Goal: Transaction & Acquisition: Purchase product/service

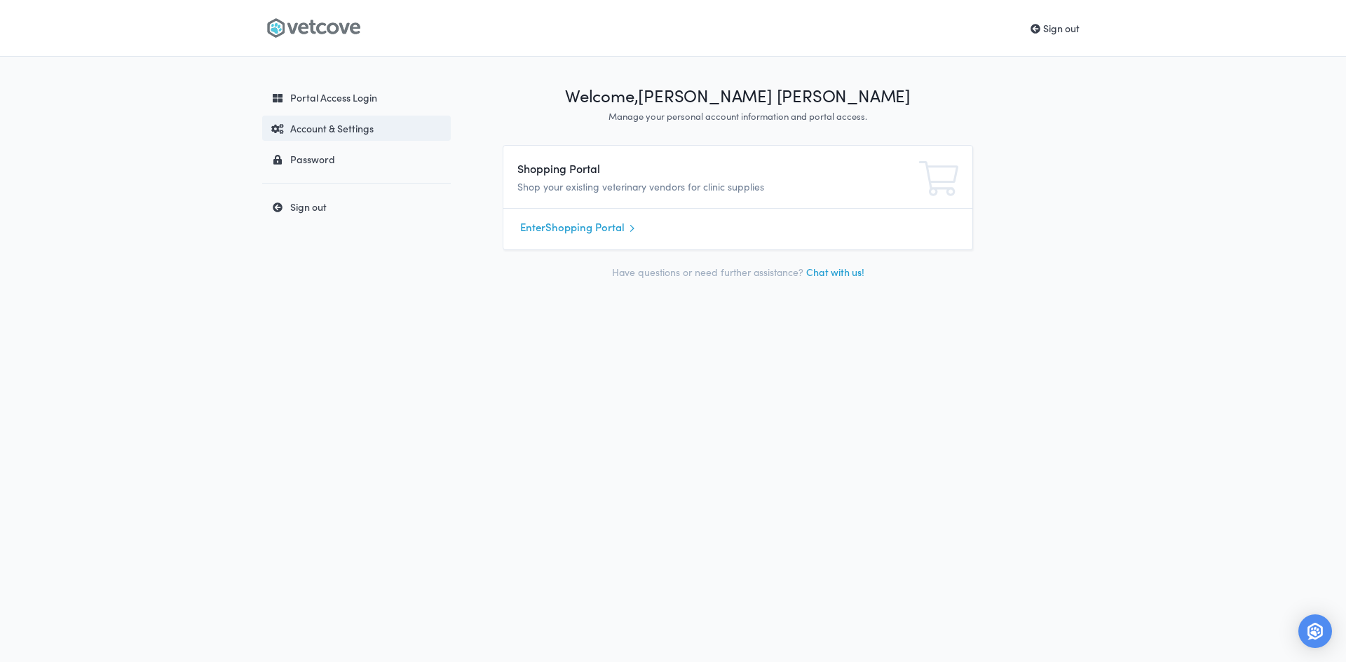
click at [340, 130] on div "Account & Settings" at bounding box center [354, 128] width 179 height 14
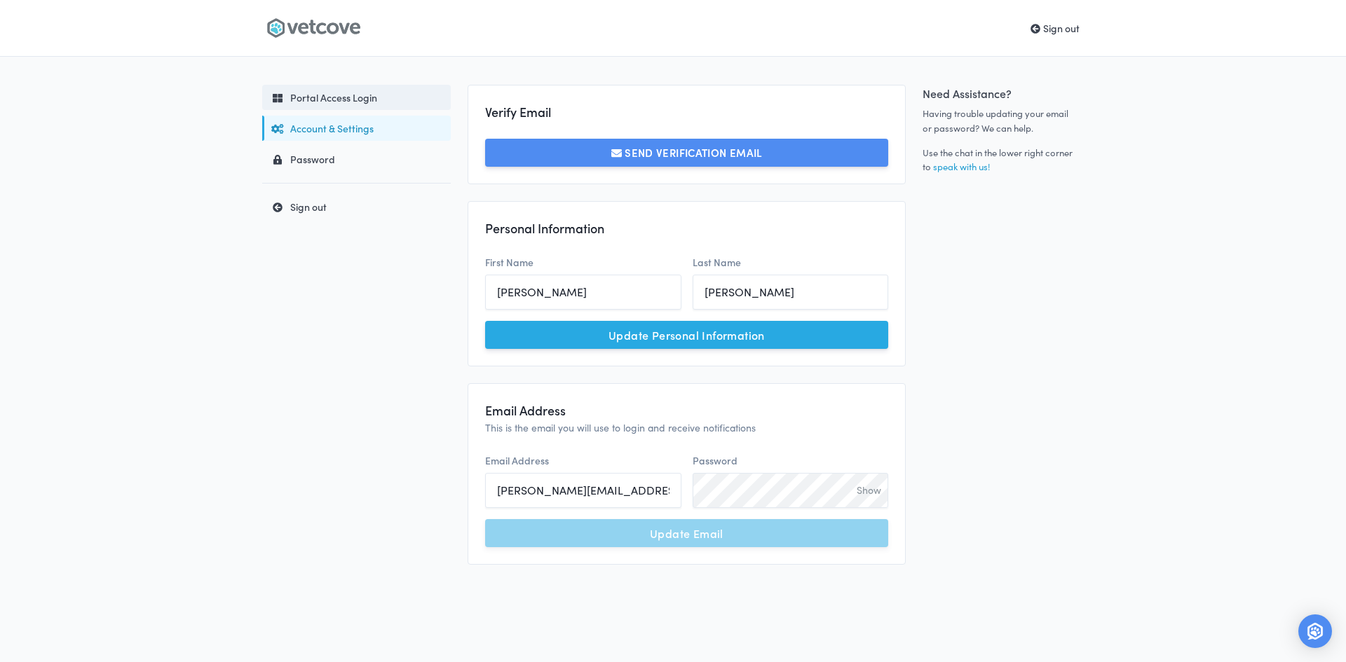
click at [330, 99] on div "Portal Access Login" at bounding box center [354, 97] width 179 height 14
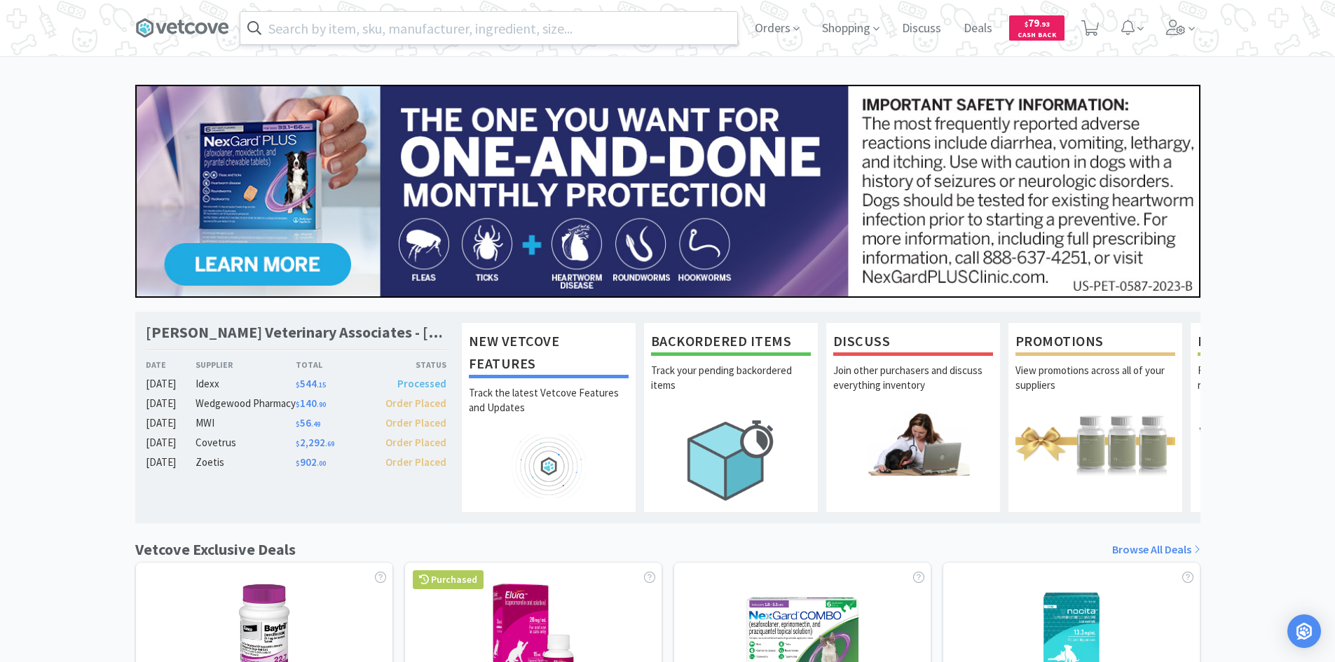
click at [371, 22] on input "text" at bounding box center [488, 28] width 497 height 32
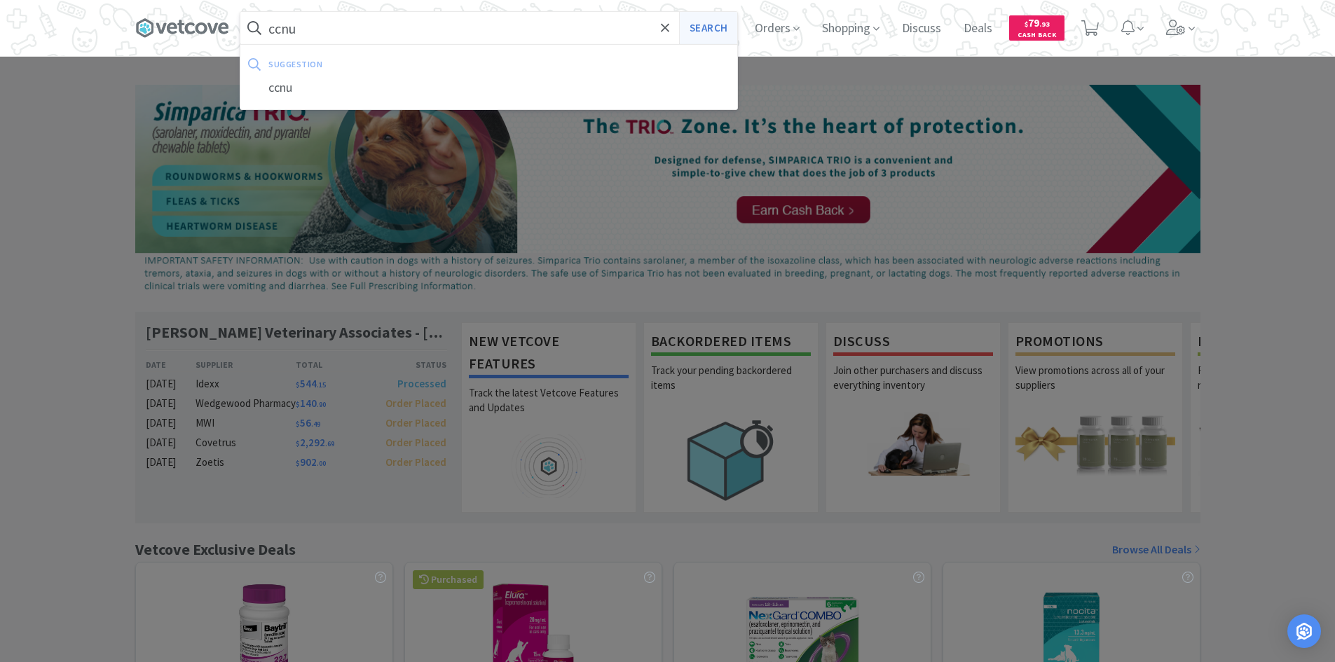
type input "ccnu"
click at [706, 34] on button "Search" at bounding box center [708, 28] width 58 height 32
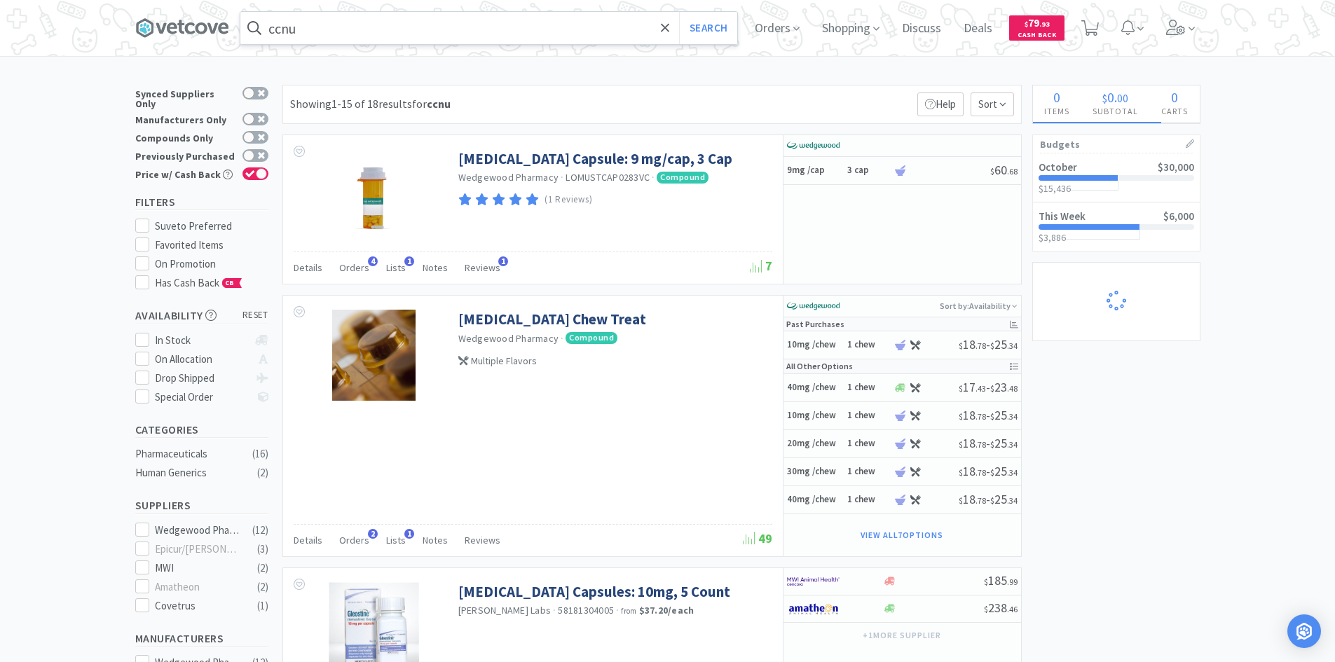
click at [329, 32] on input "ccnu" at bounding box center [488, 28] width 497 height 32
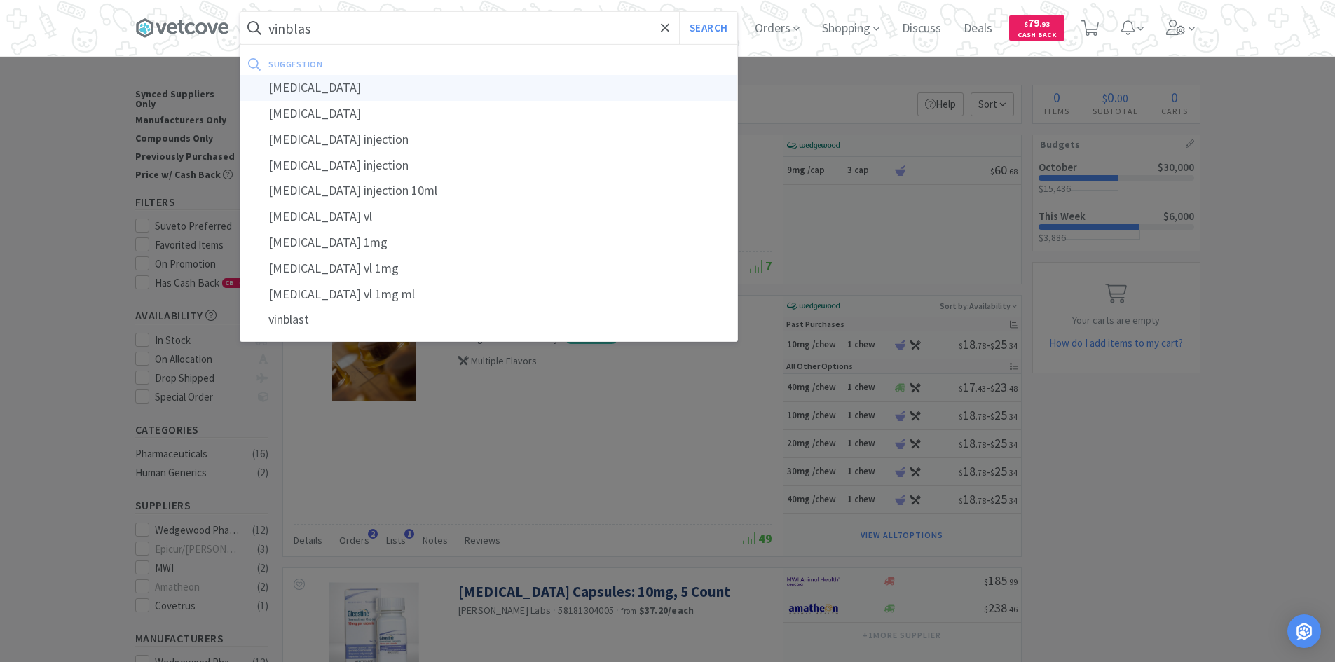
click at [300, 90] on div "vinblastine" at bounding box center [488, 88] width 497 height 26
type input "vinblastine"
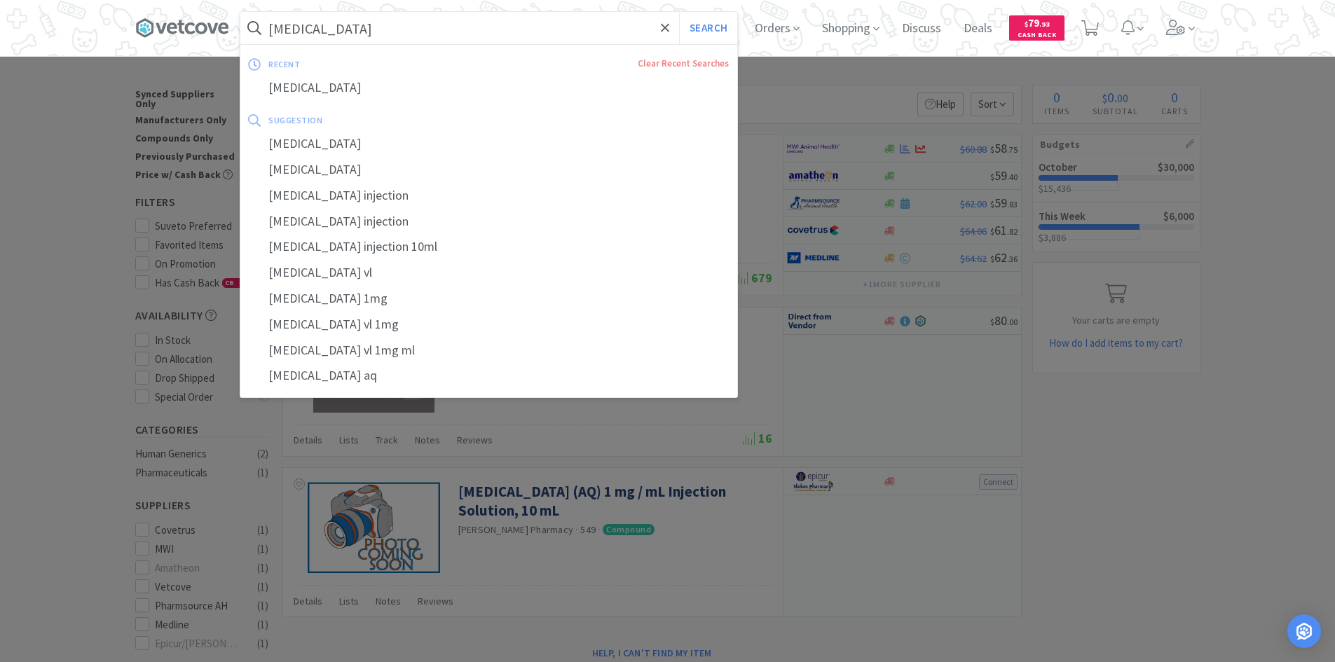
click at [355, 27] on input "vinblastine" at bounding box center [488, 28] width 497 height 32
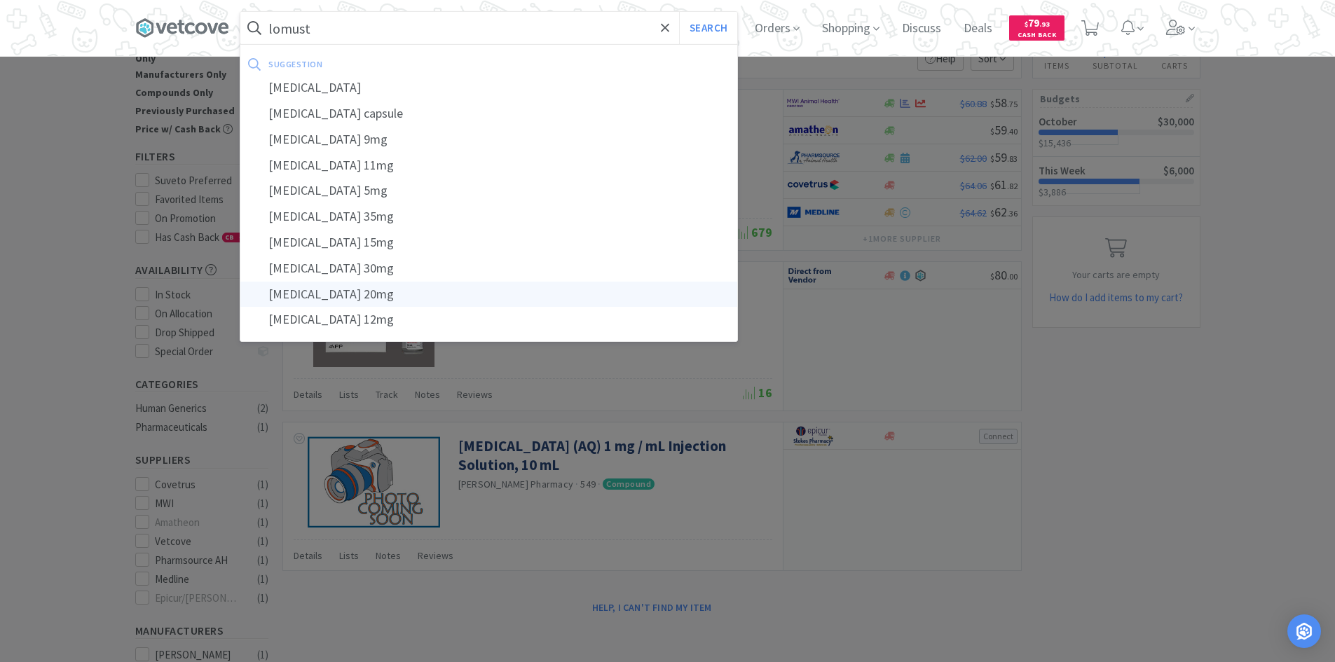
scroll to position [70, 0]
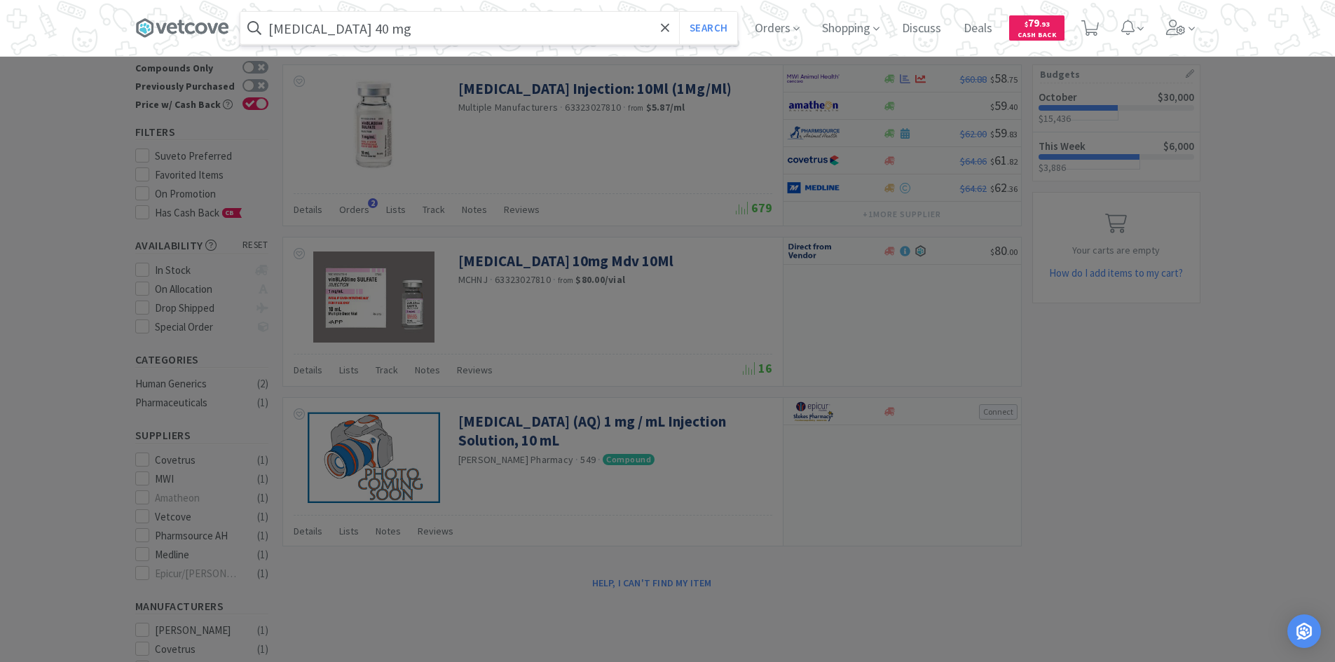
type input "lomustine 40 mg"
click at [679, 12] on button "Search" at bounding box center [708, 28] width 58 height 32
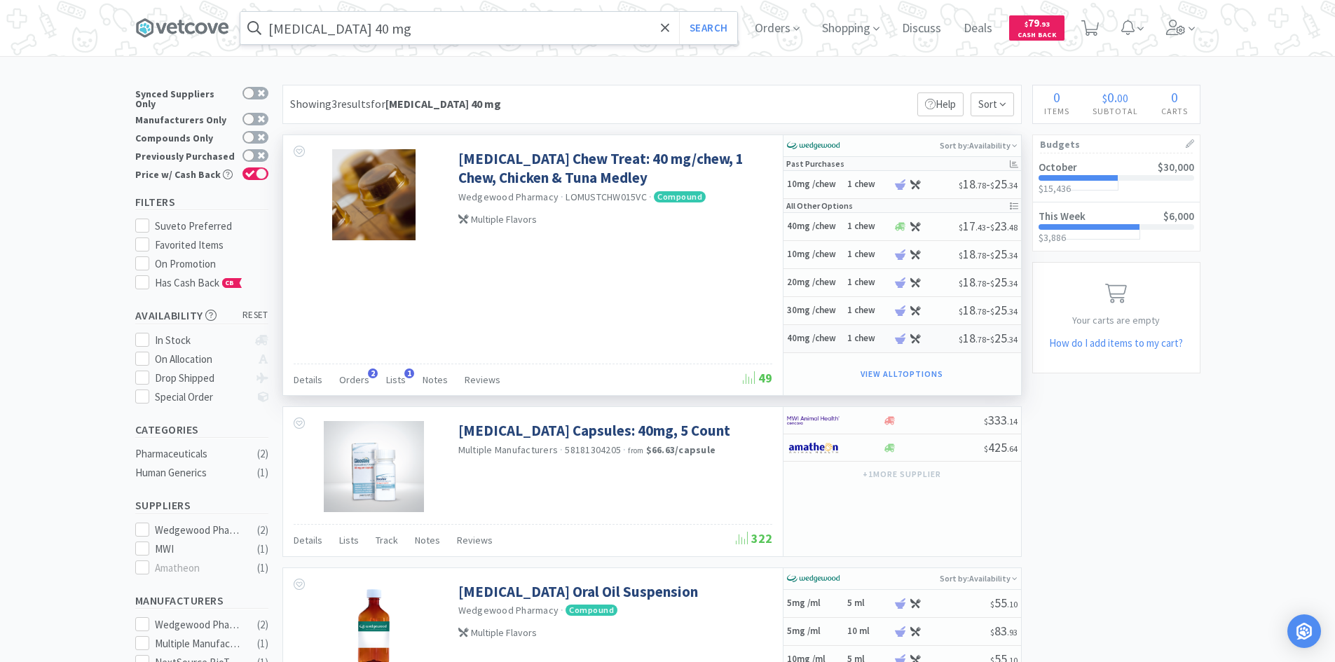
click at [809, 339] on h5 "40mg /chew" at bounding box center [815, 339] width 56 height 12
select select "258"
select select "1"
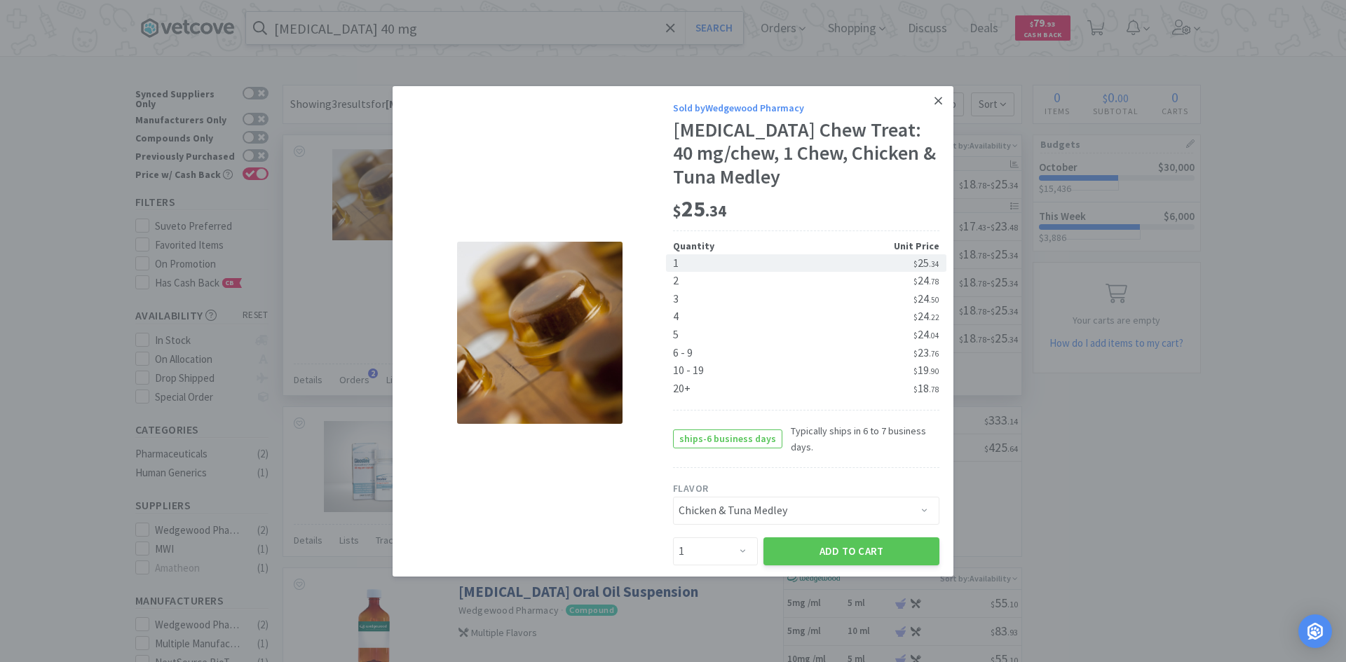
click at [934, 100] on icon at bounding box center [938, 101] width 8 height 13
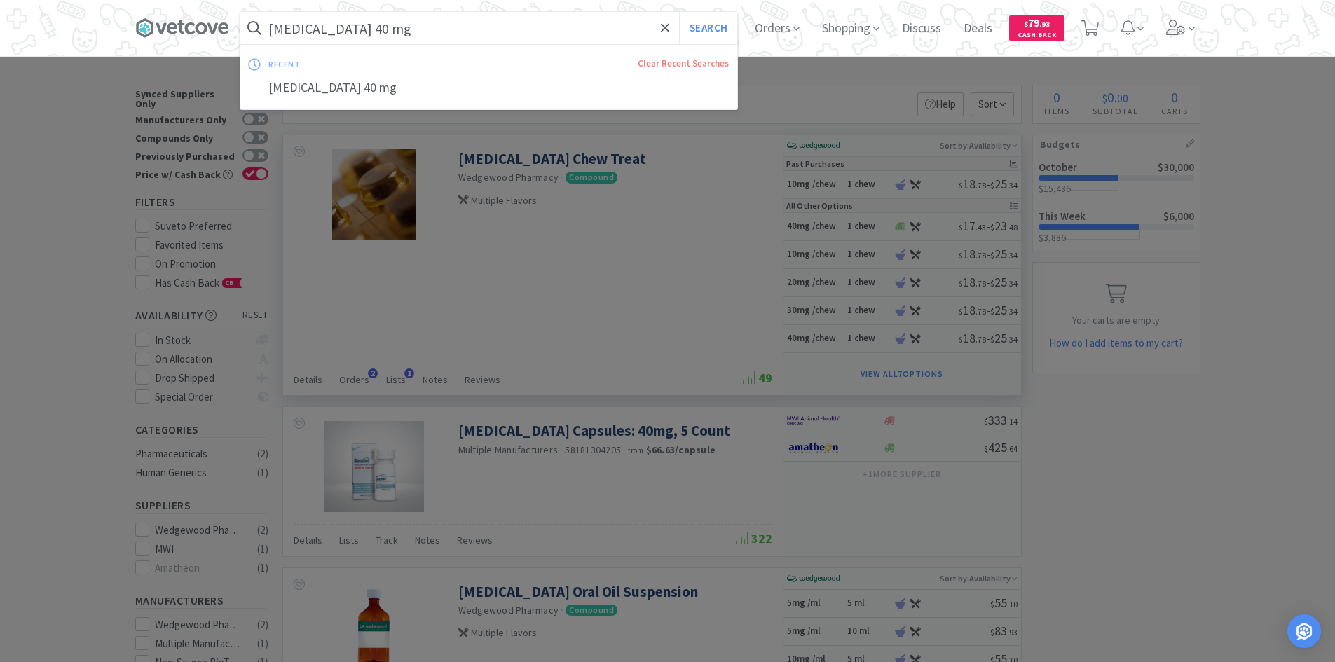
click at [407, 39] on input "lomustine 40 mg" at bounding box center [488, 28] width 497 height 32
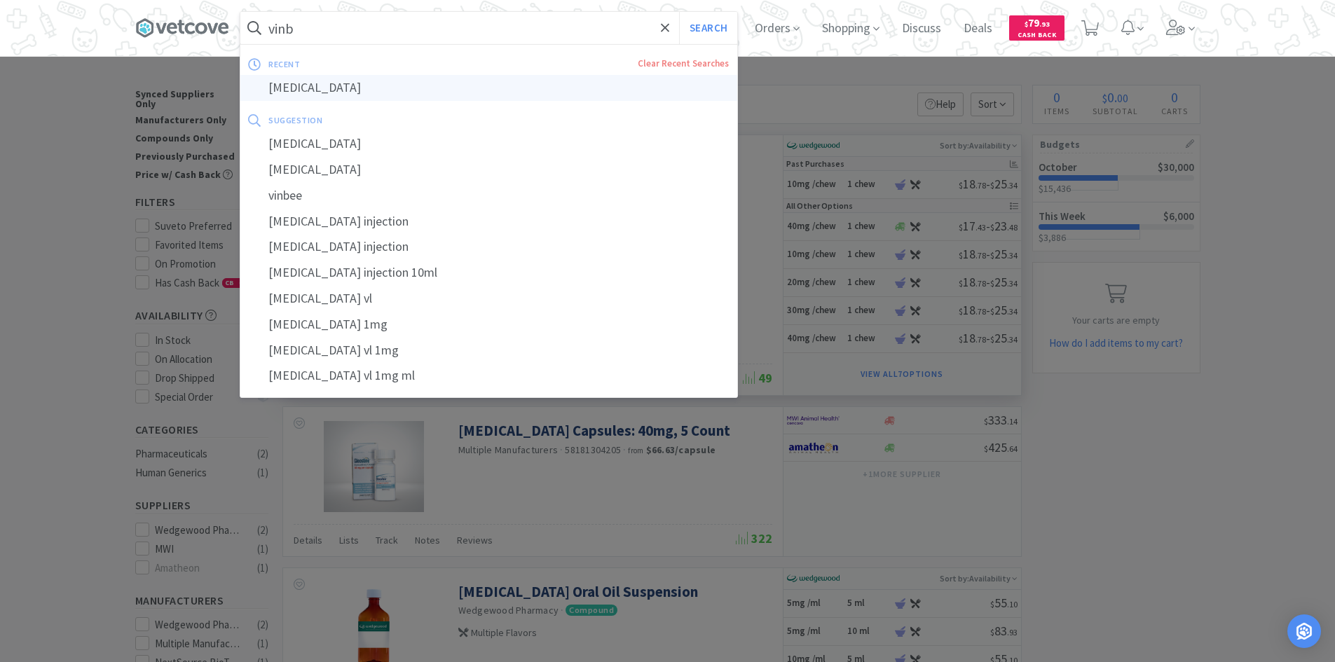
click at [320, 90] on div "vinblastine" at bounding box center [488, 88] width 497 height 26
type input "vinblastine"
